Goal: Task Accomplishment & Management: Use online tool/utility

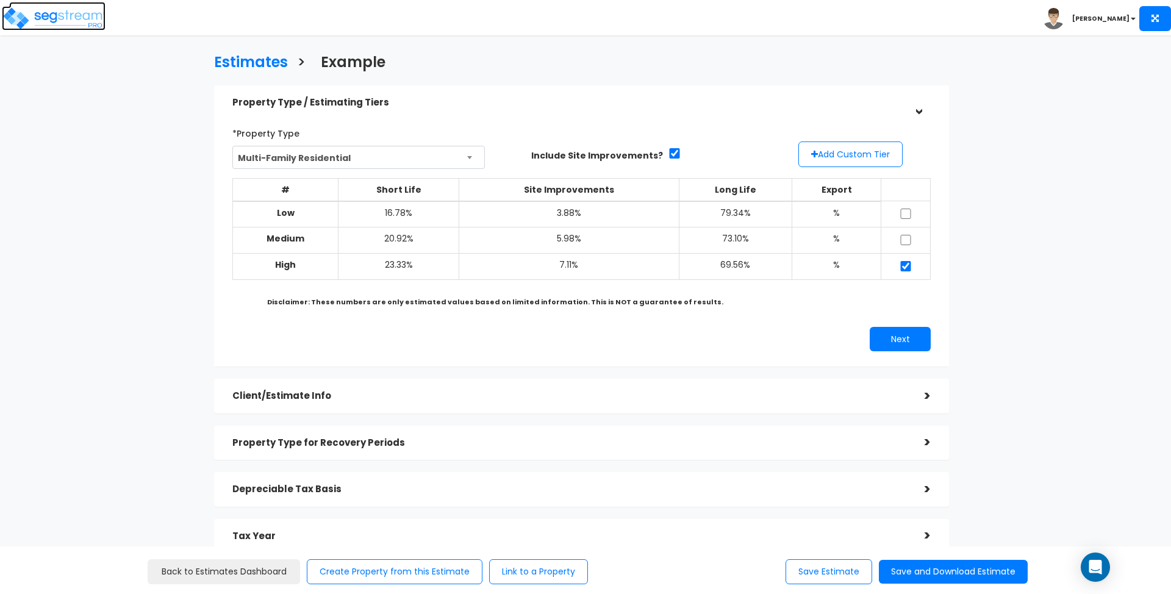
click at [51, 11] on img at bounding box center [54, 18] width 104 height 24
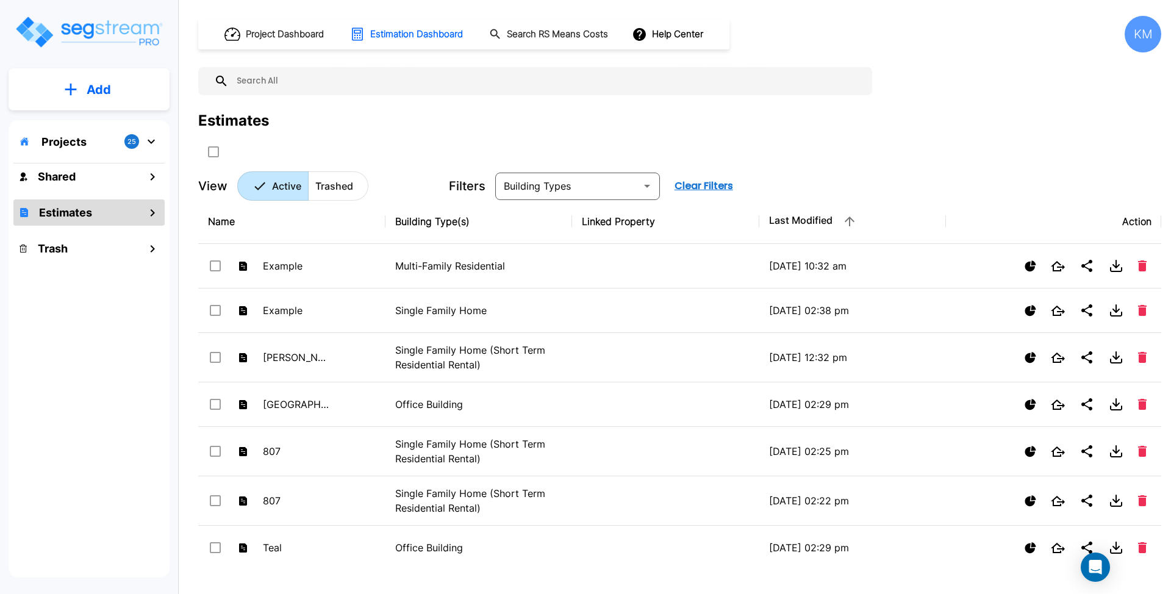
click at [100, 56] on div "Add Projects 25 Shared Estimates Trash" at bounding box center [89, 293] width 178 height 586
click at [96, 96] on p "Add" at bounding box center [99, 90] width 24 height 18
click at [120, 186] on p "Add Estimate" at bounding box center [96, 192] width 62 height 15
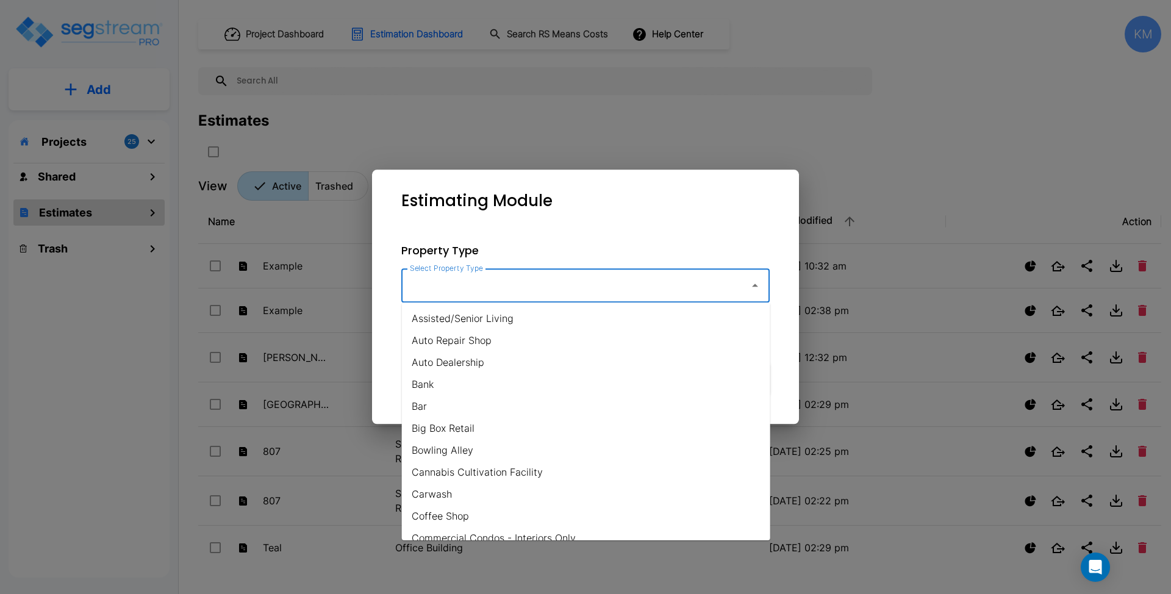
click at [553, 296] on input "Select Property Type" at bounding box center [572, 285] width 331 height 23
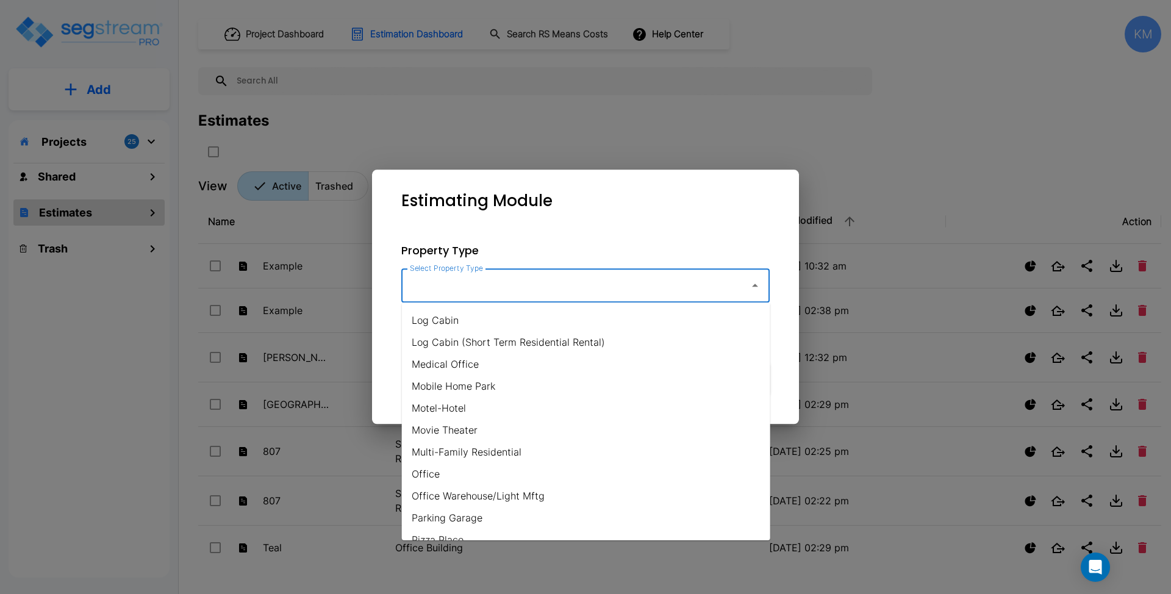
scroll to position [650, 0]
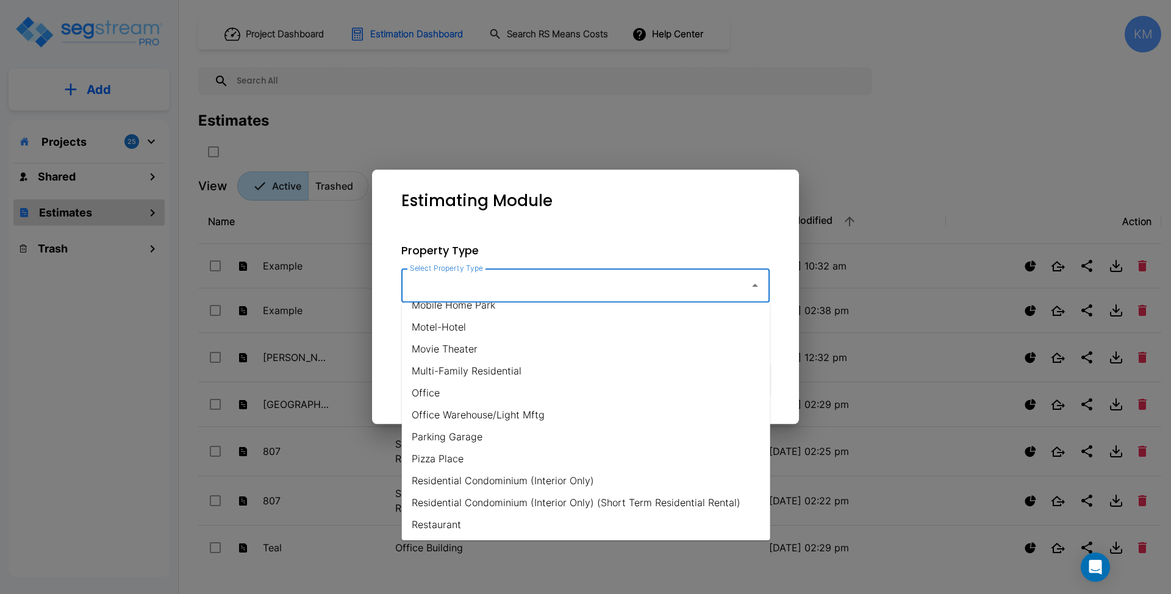
click at [503, 382] on li "Office" at bounding box center [586, 393] width 368 height 22
type input "Office"
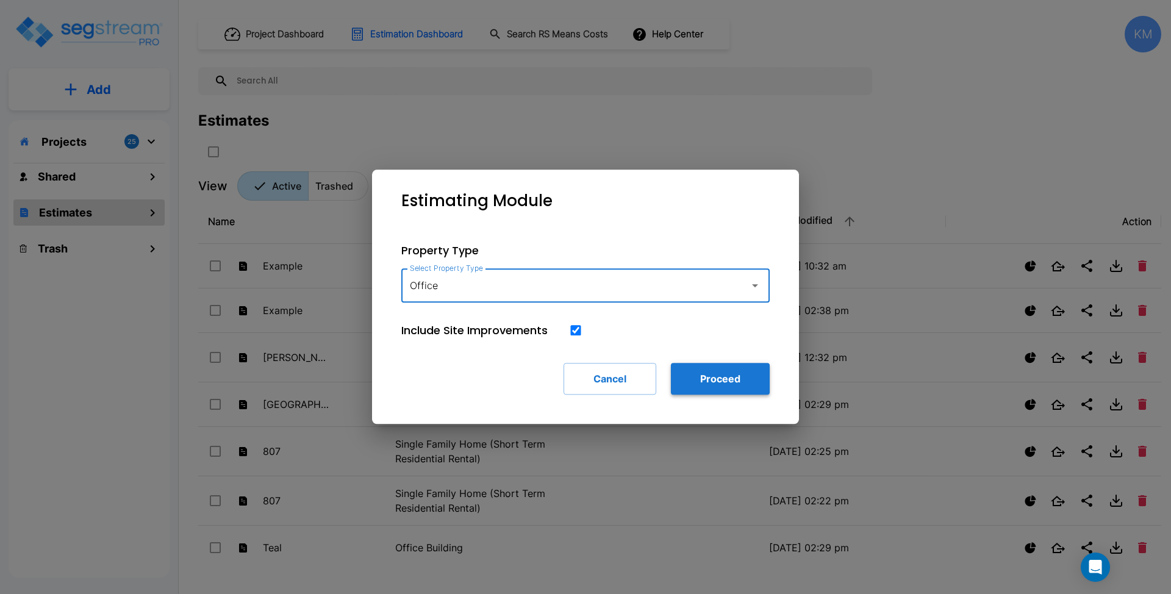
click at [711, 379] on button "Proceed" at bounding box center [720, 379] width 99 height 32
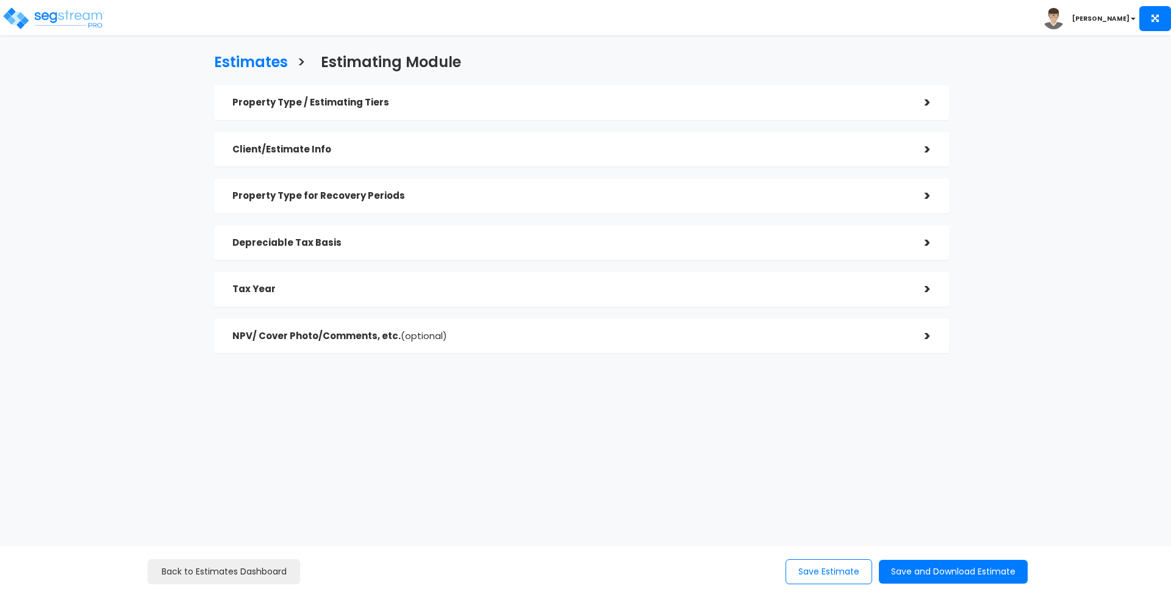
checkbox input "true"
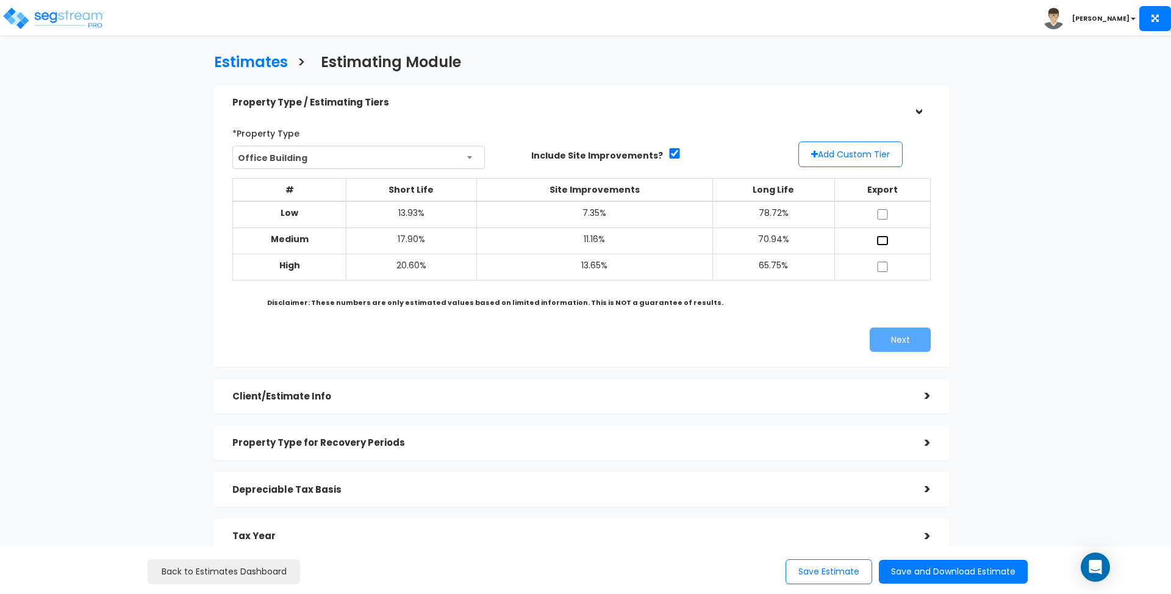
click at [884, 240] on input "checkbox" at bounding box center [882, 240] width 12 height 10
checkbox input "true"
click at [908, 338] on button "Next" at bounding box center [900, 340] width 61 height 24
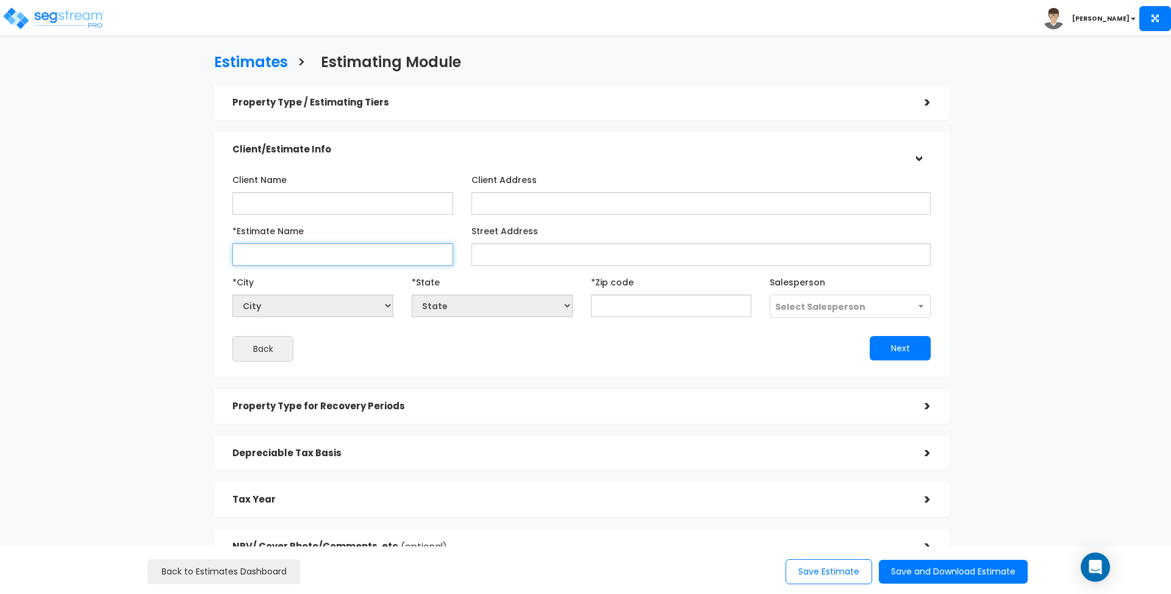
click at [338, 254] on input "*Estimate Name" at bounding box center [342, 254] width 221 height 23
type input "Office"
click at [652, 306] on input "text" at bounding box center [671, 306] width 161 height 23
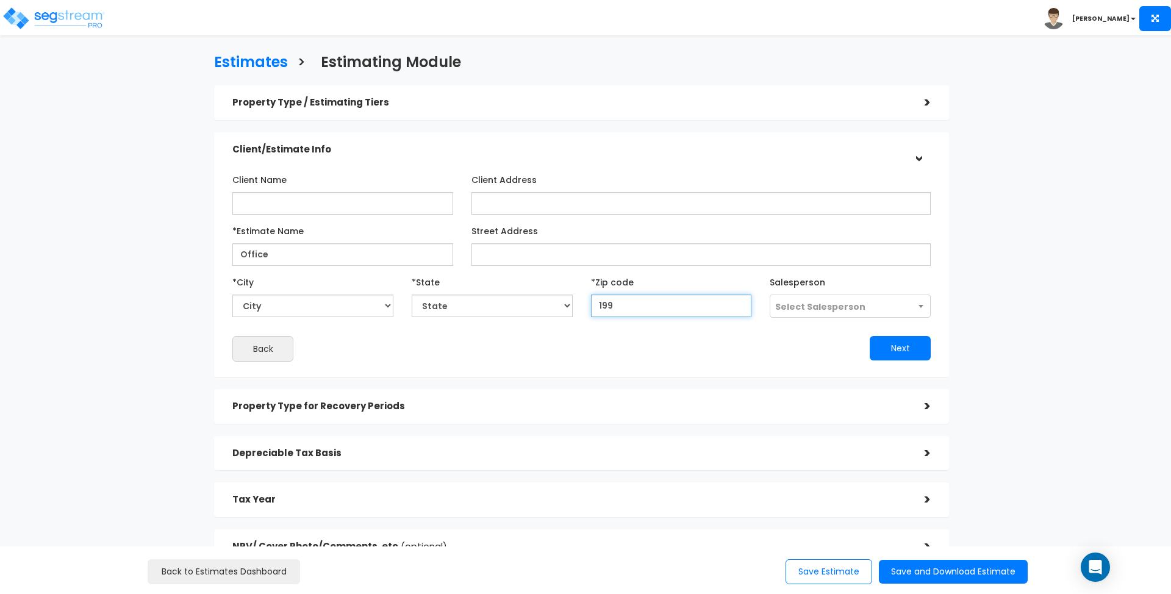
type input "1990"
select select "DE"
type input "19904"
click at [900, 350] on button "Next" at bounding box center [900, 348] width 61 height 24
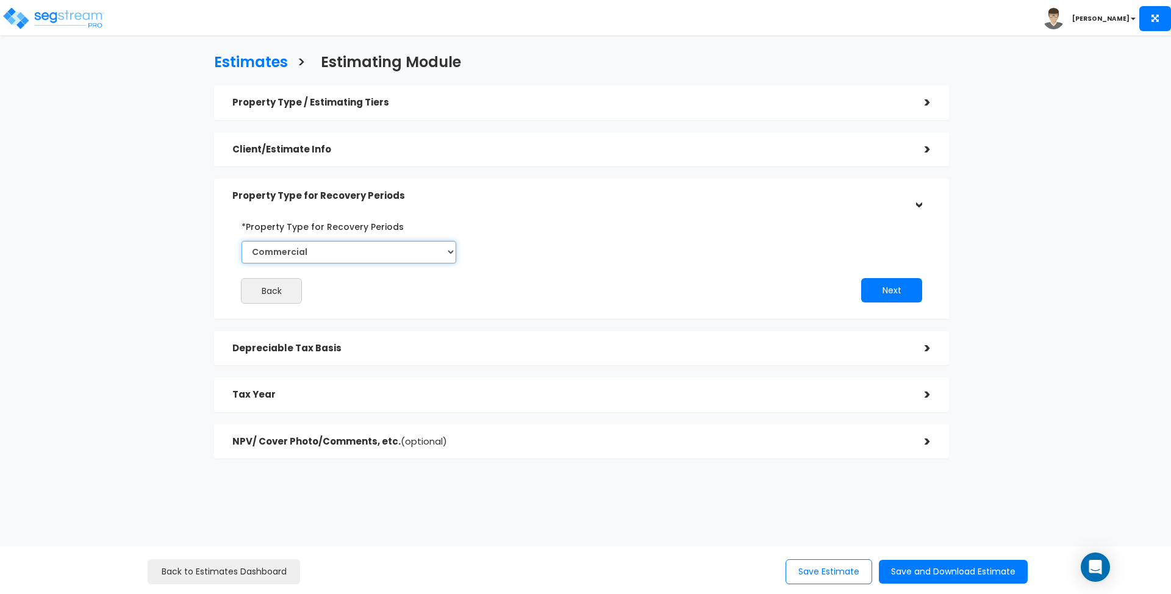
click at [409, 249] on select "Commercial Residential" at bounding box center [349, 252] width 215 height 23
drag, startPoint x: 409, startPoint y: 249, endPoint x: 471, endPoint y: 254, distance: 62.5
click at [409, 249] on select "Commercial Residential" at bounding box center [349, 252] width 215 height 23
click at [881, 288] on button "Next" at bounding box center [891, 290] width 61 height 24
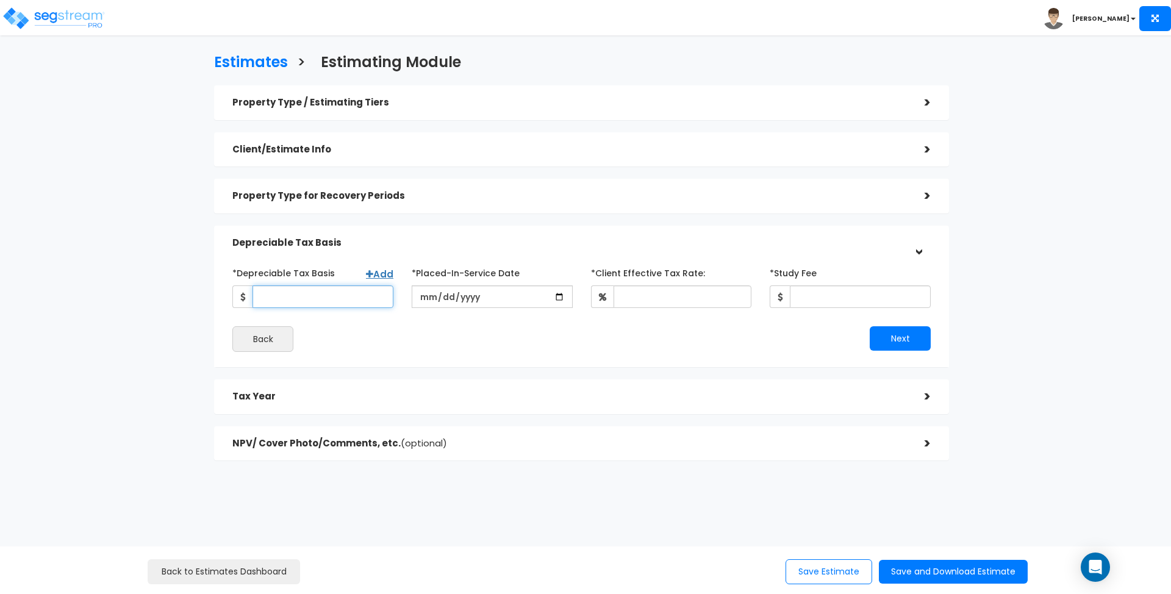
click at [332, 296] on input "*Depreciable Tax Basis" at bounding box center [322, 296] width 141 height 23
type input "188,643"
type input "0016-06-12"
click at [445, 291] on input "date" at bounding box center [492, 296] width 161 height 23
click at [447, 292] on input "date" at bounding box center [492, 296] width 161 height 23
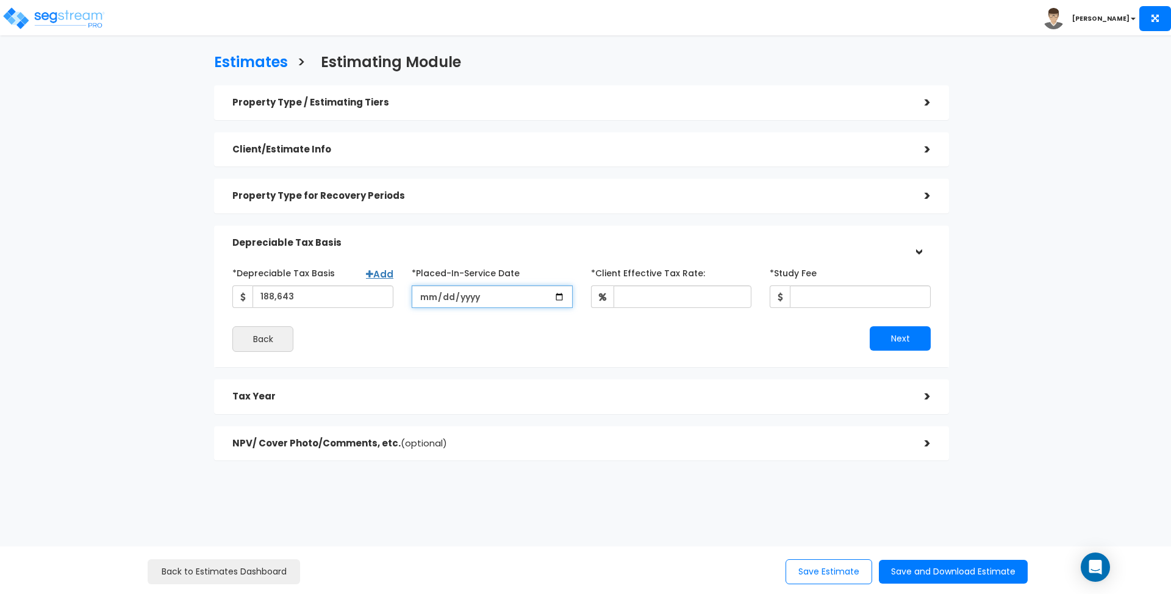
click at [447, 292] on input "date" at bounding box center [492, 296] width 161 height 23
click at [443, 296] on input "date" at bounding box center [492, 296] width 161 height 23
click at [448, 296] on input "date" at bounding box center [492, 296] width 161 height 23
drag, startPoint x: 467, startPoint y: 298, endPoint x: 496, endPoint y: 298, distance: 29.3
click at [467, 298] on input "date" at bounding box center [492, 296] width 161 height 23
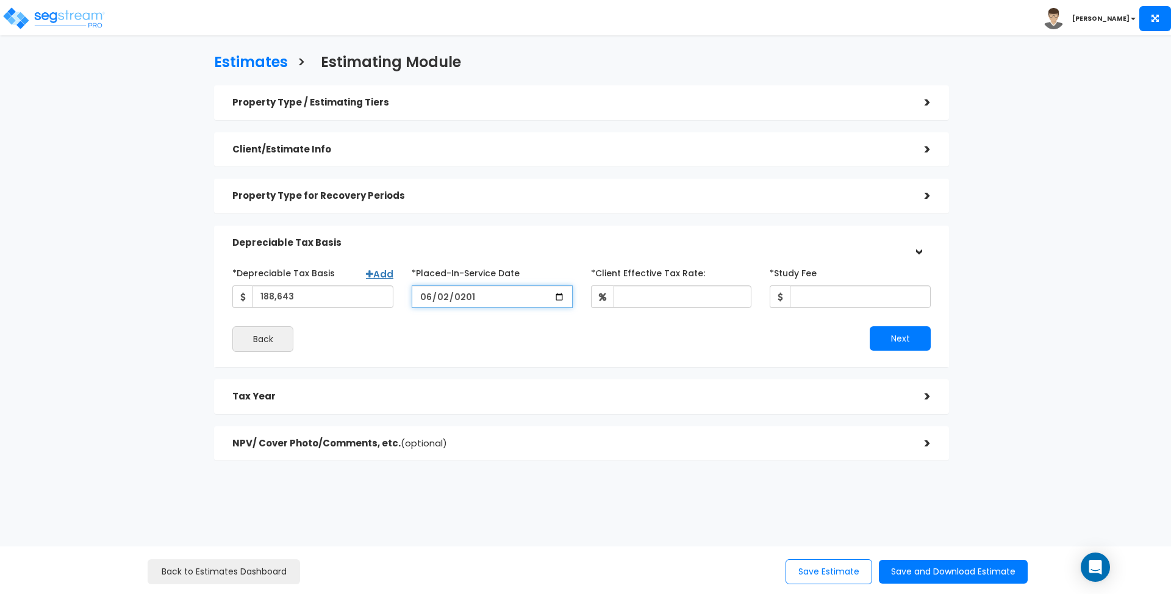
type input "[DATE]"
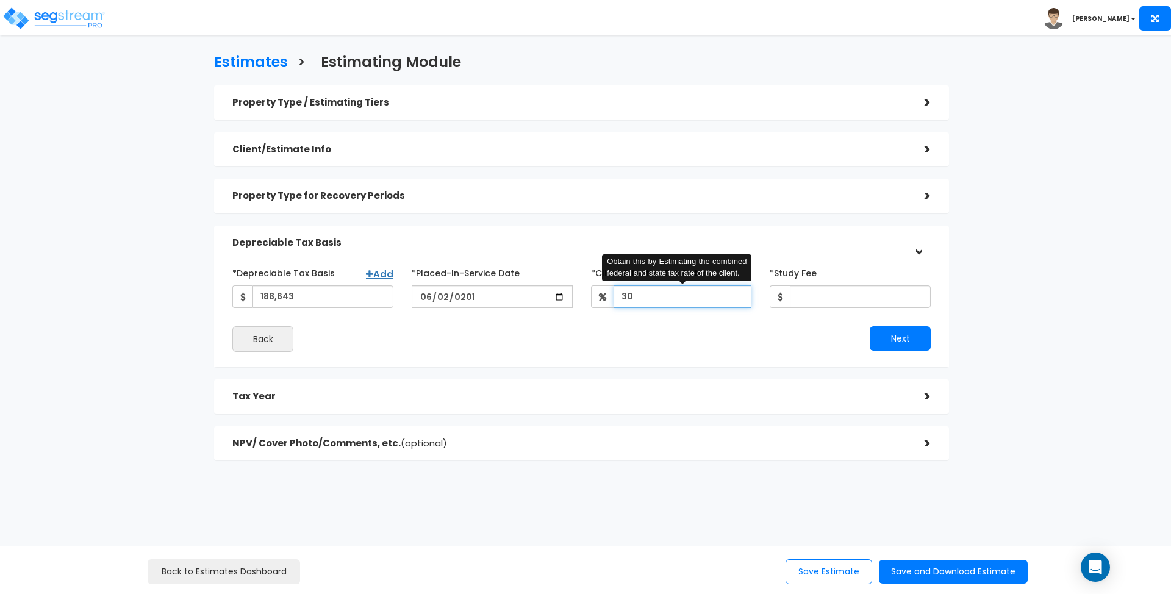
type input "30"
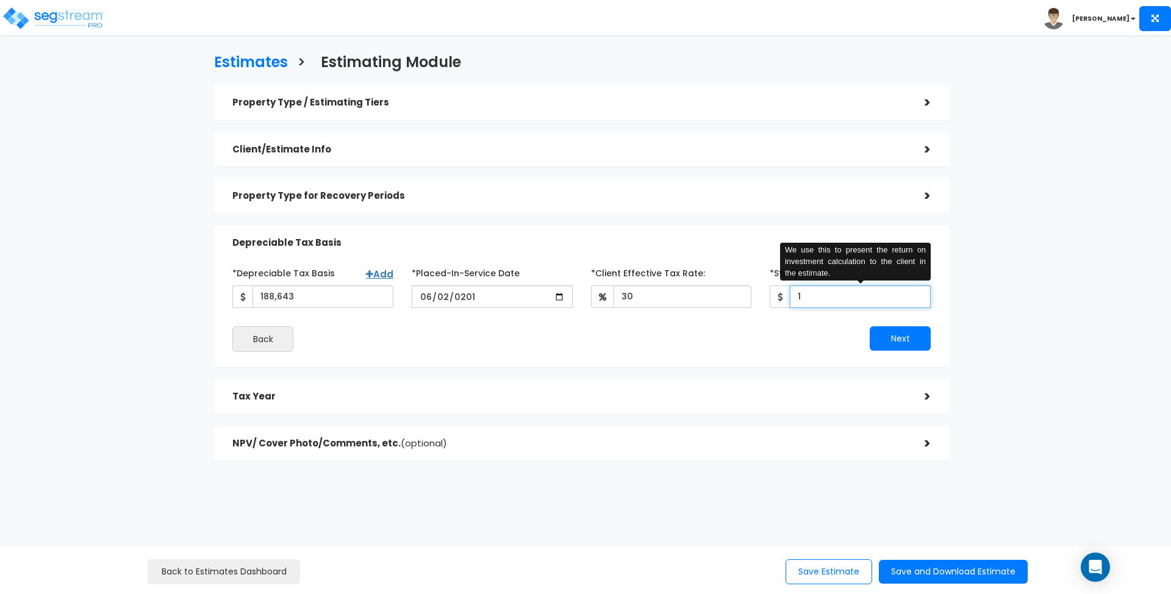
type input "1"
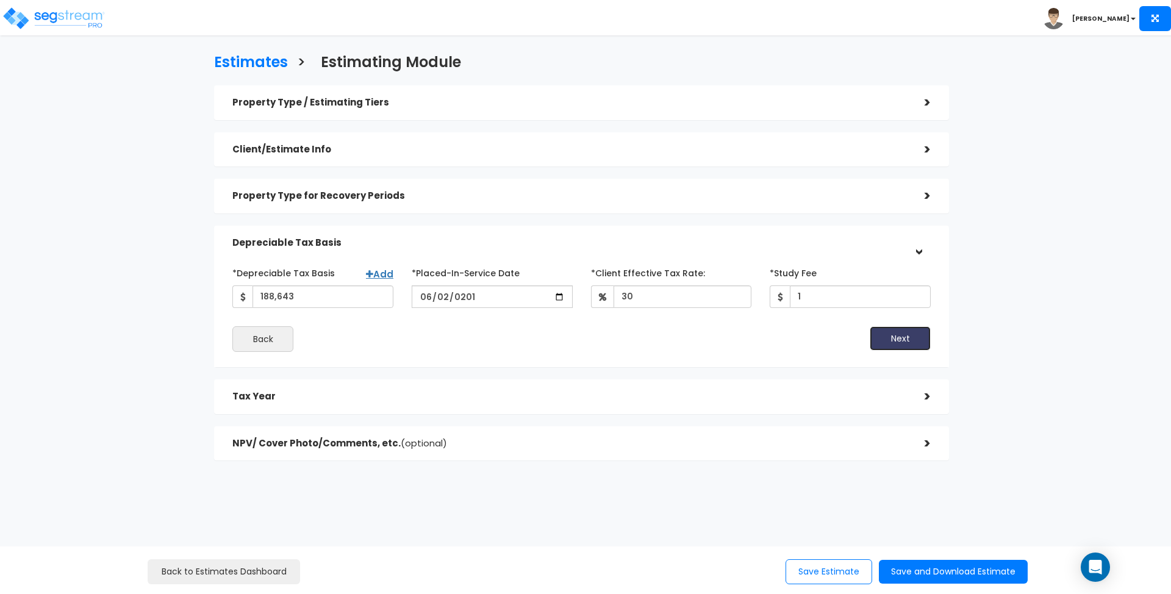
click at [903, 335] on button "Next" at bounding box center [900, 338] width 61 height 24
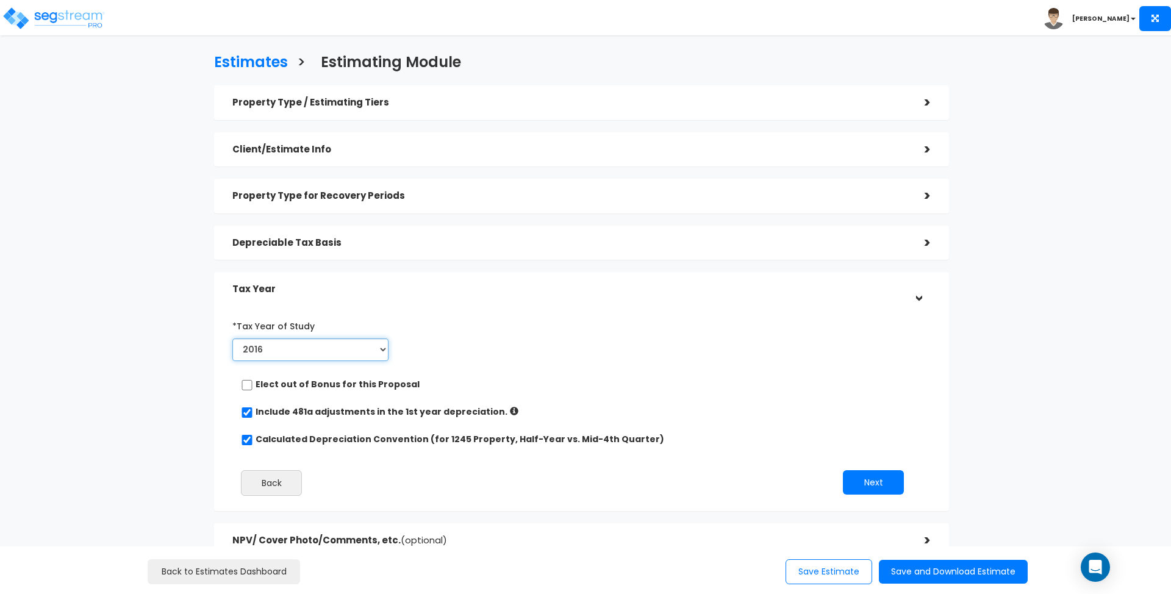
click at [379, 349] on select "2016 2017 2018 2019 2020 2021 2022 2023 2024 2025 2026" at bounding box center [310, 349] width 156 height 23
select select "2025"
click at [232, 338] on select "2016 2017 2018 2019 2020 2021 2022 2023 2024 2025 2026" at bounding box center [310, 349] width 156 height 23
click at [471, 351] on input "Prior Accumulated Depreciation" at bounding box center [495, 349] width 136 height 23
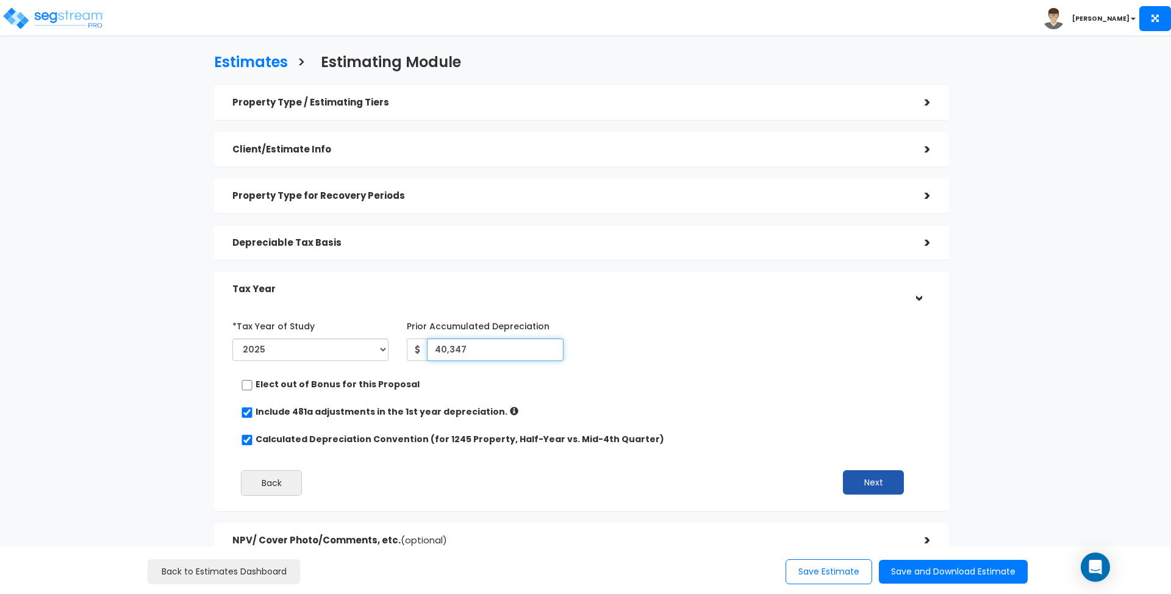
type input "40,347"
click at [865, 475] on button "Next" at bounding box center [873, 482] width 61 height 24
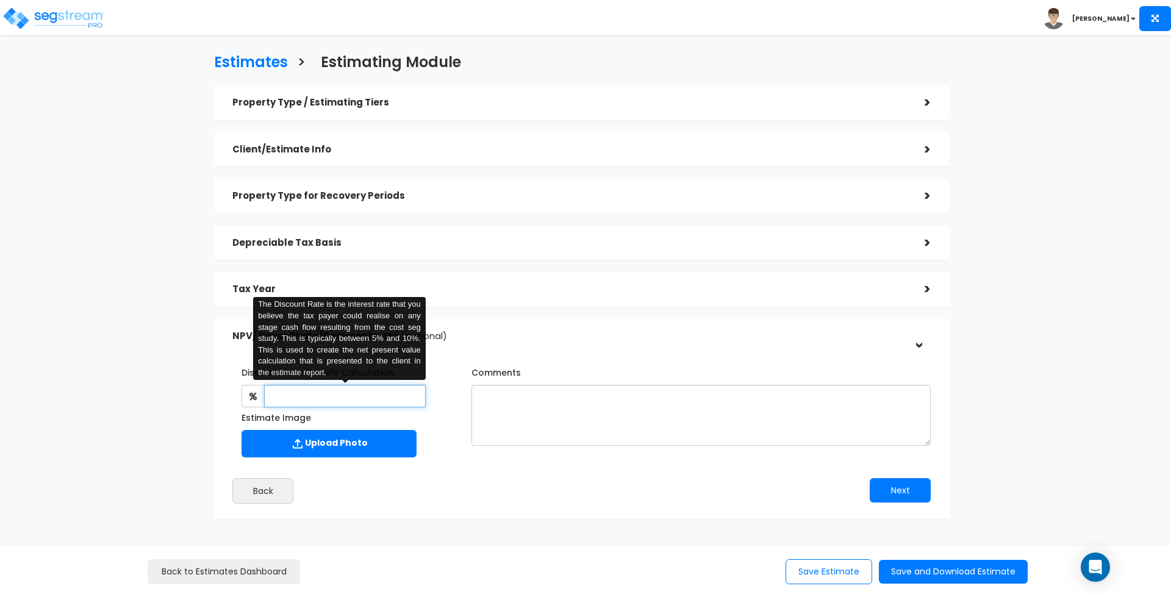
click at [409, 394] on input "text" at bounding box center [344, 396] width 161 height 23
type input "7"
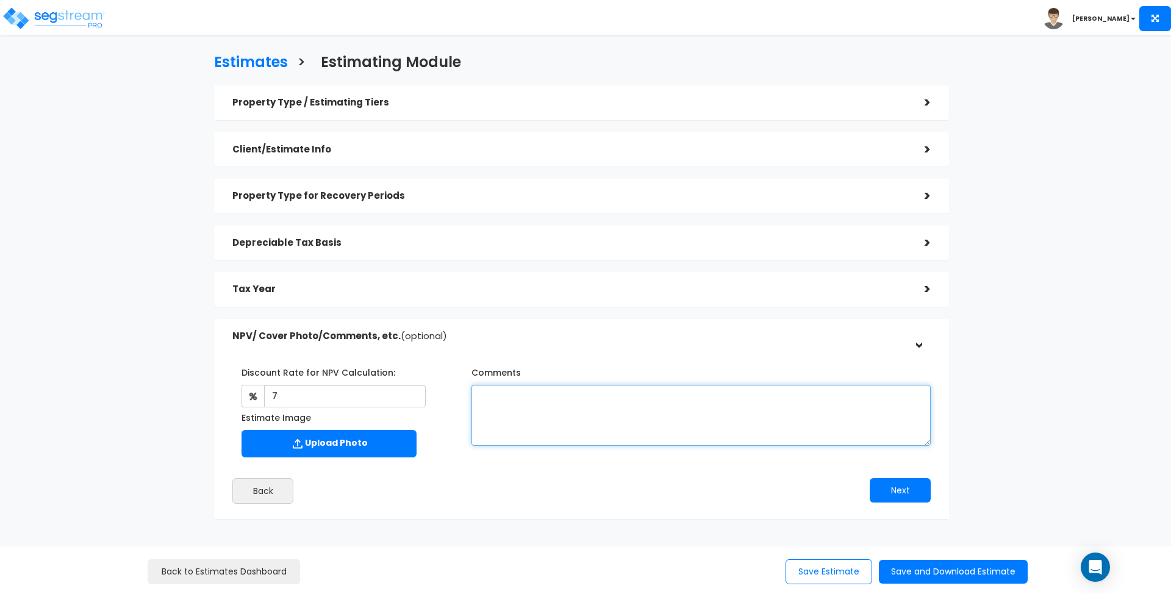
scroll to position [47, 0]
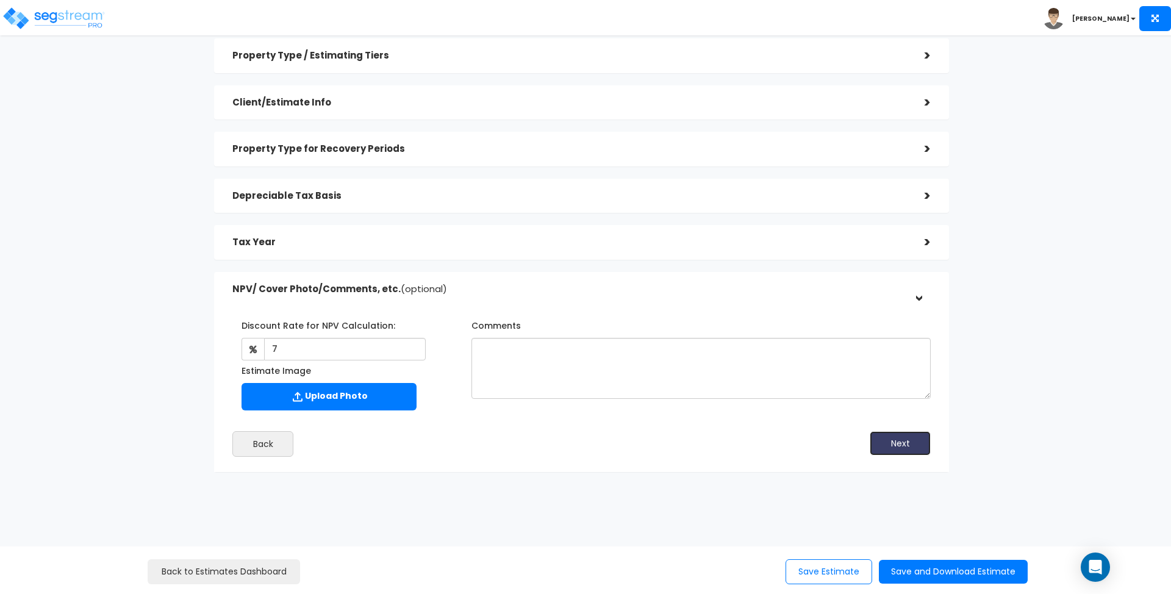
click at [897, 437] on button "Next" at bounding box center [900, 443] width 61 height 24
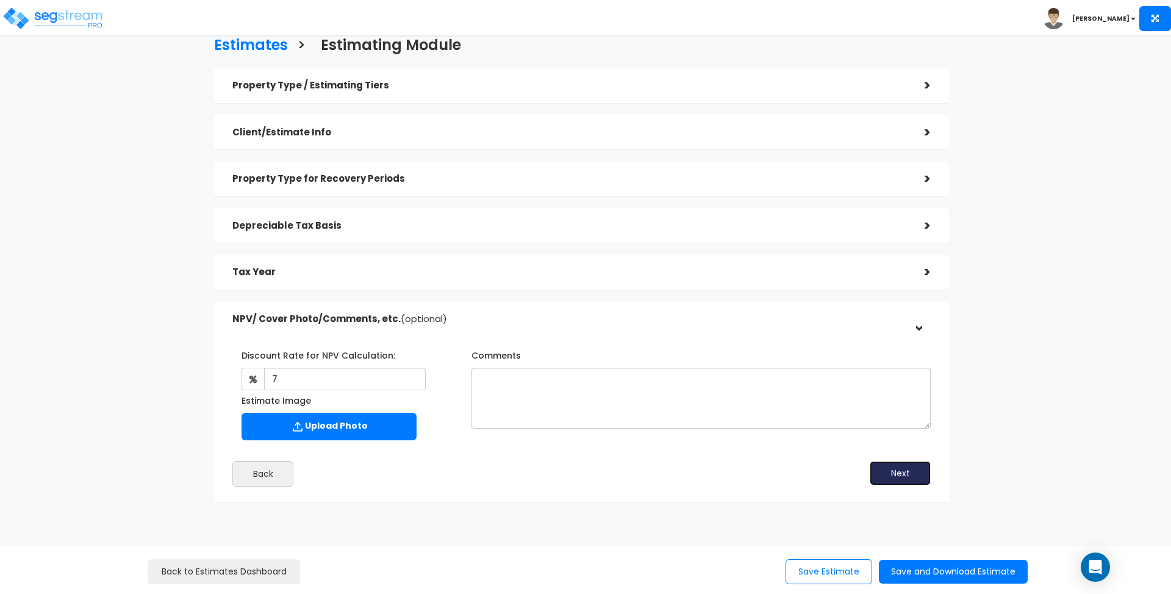
scroll to position [0, 0]
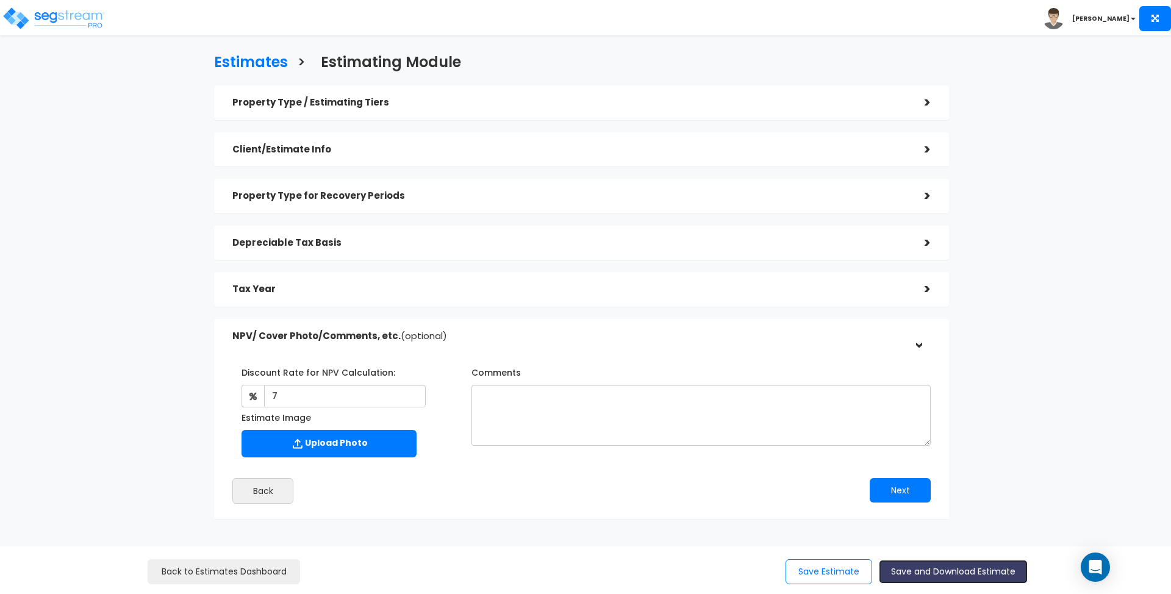
click at [954, 578] on button "Save and Download Estimate" at bounding box center [953, 572] width 149 height 24
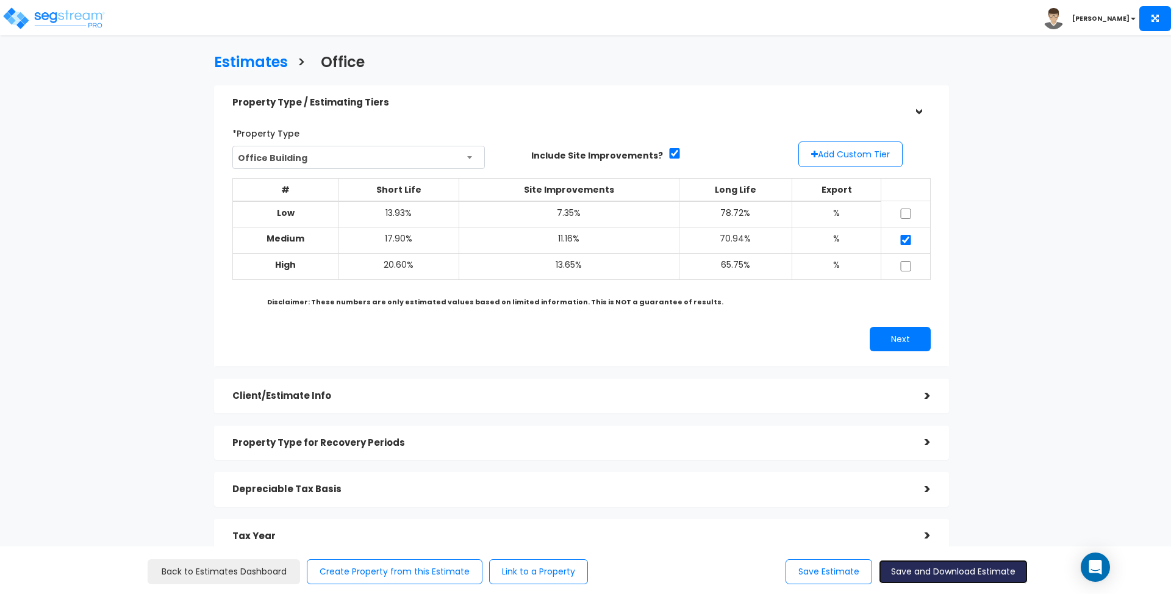
drag, startPoint x: 962, startPoint y: 566, endPoint x: 961, endPoint y: 553, distance: 13.4
click at [962, 566] on button "Save and Download Estimate" at bounding box center [953, 572] width 149 height 24
